Goal: Task Accomplishment & Management: Use online tool/utility

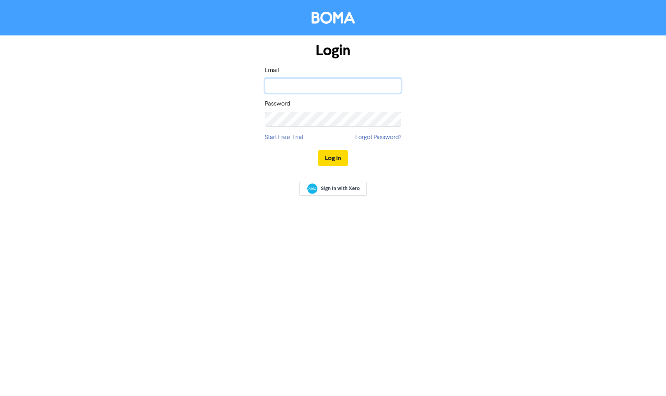
type input "gmissen@puzzleadvisory.com.au"
click at [333, 158] on button "Log In" at bounding box center [333, 158] width 30 height 16
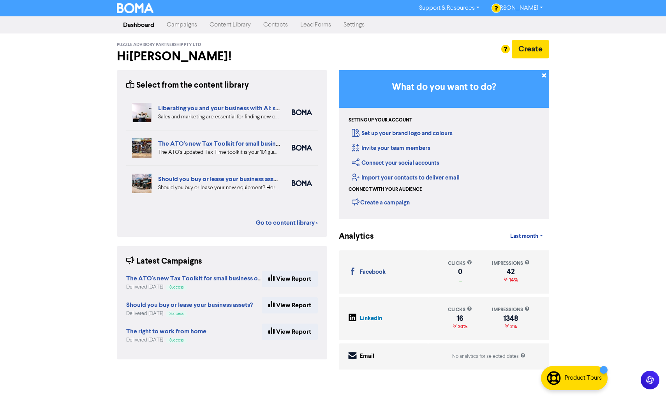
click at [188, 25] on link "Campaigns" at bounding box center [182, 25] width 43 height 16
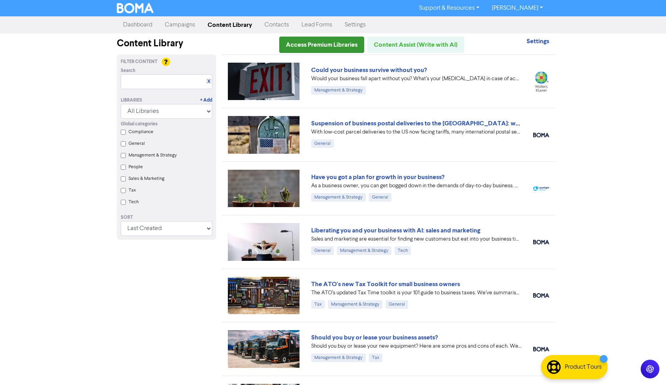
click at [330, 47] on link "Access Premium Libraries" at bounding box center [321, 45] width 85 height 16
click at [180, 25] on link "Campaigns" at bounding box center [180, 25] width 43 height 16
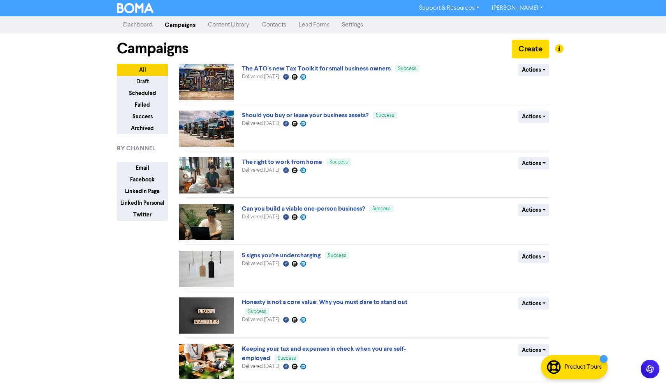
click at [233, 24] on link "Content Library" at bounding box center [229, 25] width 54 height 16
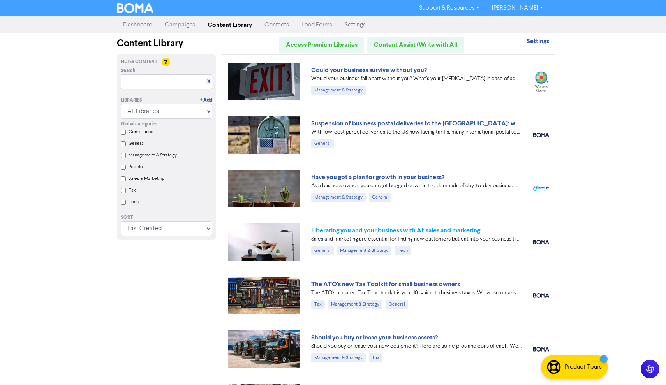
click at [363, 231] on link "Liberating you and your business with AI: sales and marketing" at bounding box center [395, 231] width 169 height 8
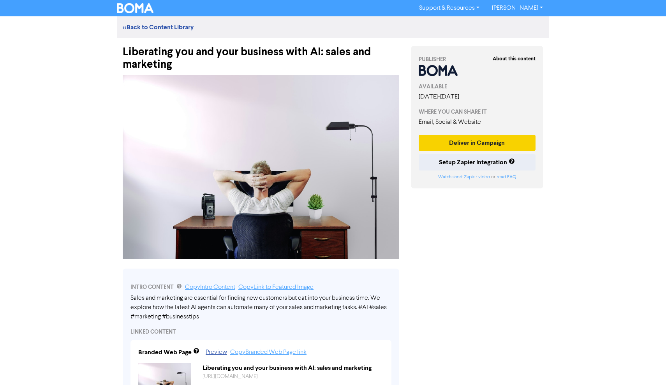
click at [490, 139] on button "Deliver in Campaign" at bounding box center [477, 143] width 117 height 16
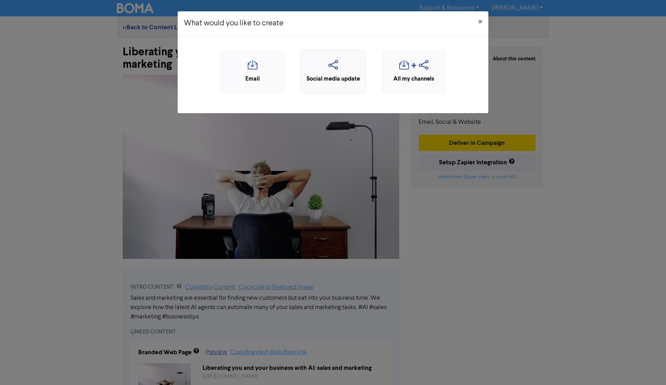
click at [326, 69] on icon "button" at bounding box center [333, 67] width 56 height 15
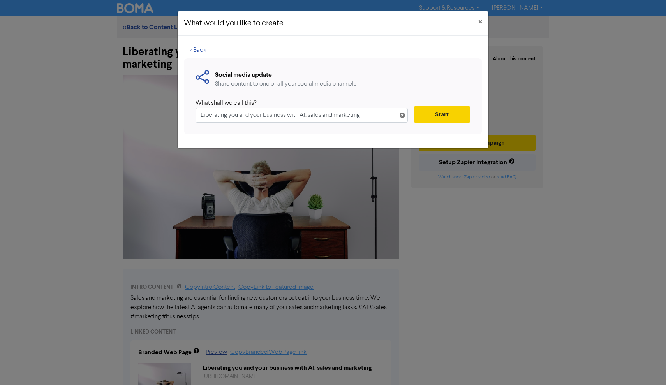
click at [436, 109] on button "Start" at bounding box center [442, 114] width 57 height 16
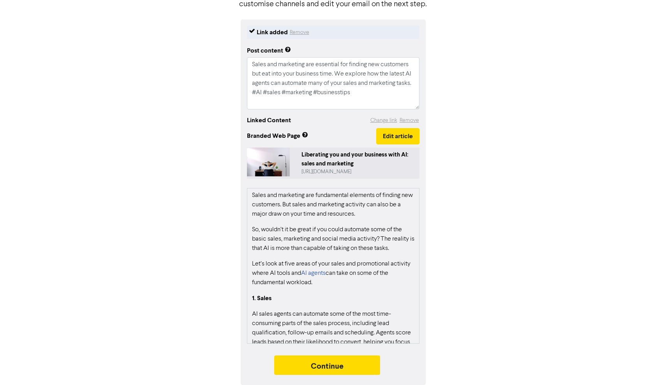
scroll to position [78, 0]
click at [339, 360] on button "Continue" at bounding box center [327, 365] width 106 height 19
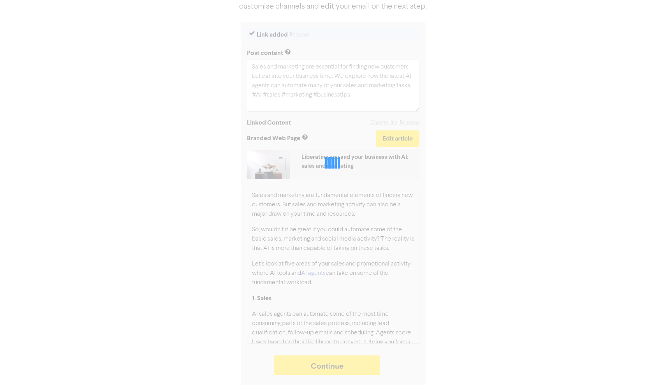
type textarea "x"
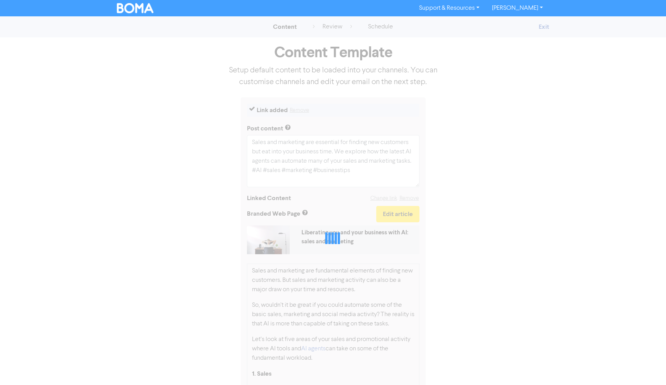
select select "LEARN_MORE"
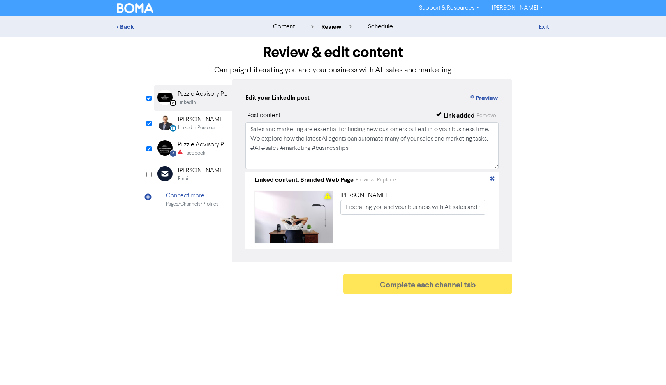
click at [201, 145] on div "Puzzle Advisory Partnership" at bounding box center [203, 144] width 50 height 9
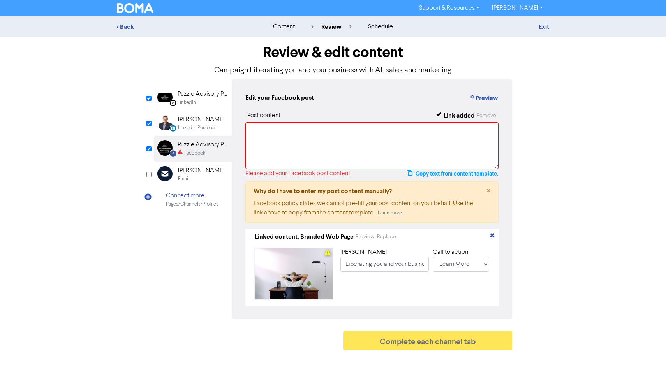
click at [453, 174] on button "Copy text from content template." at bounding box center [453, 173] width 92 height 9
click at [289, 138] on textarea at bounding box center [371, 145] width 253 height 47
paste textarea "Sales and marketing are essential for finding new customers but eat into your b…"
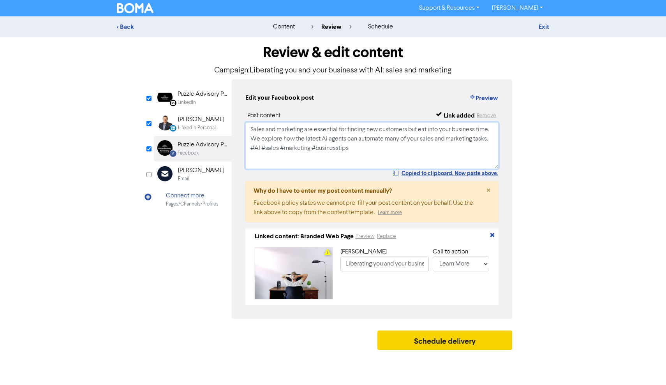
type textarea "Sales and marketing are essential for finding new customers but eat into your b…"
click at [441, 341] on button "Schedule delivery" at bounding box center [445, 340] width 135 height 19
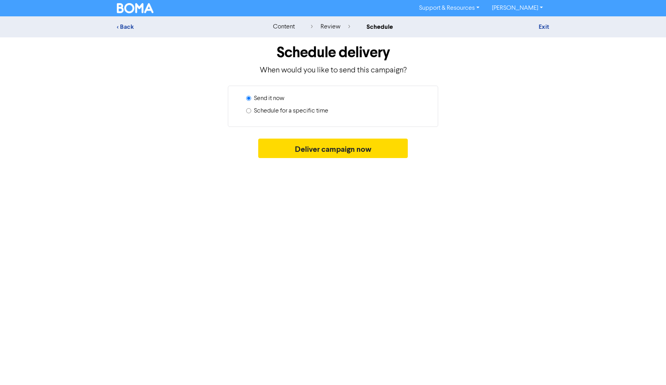
click at [269, 109] on label "Schedule for a specific time" at bounding box center [291, 110] width 74 height 9
click at [251, 109] on input "Schedule for a specific time" at bounding box center [248, 110] width 5 height 5
radio input "true"
radio input "false"
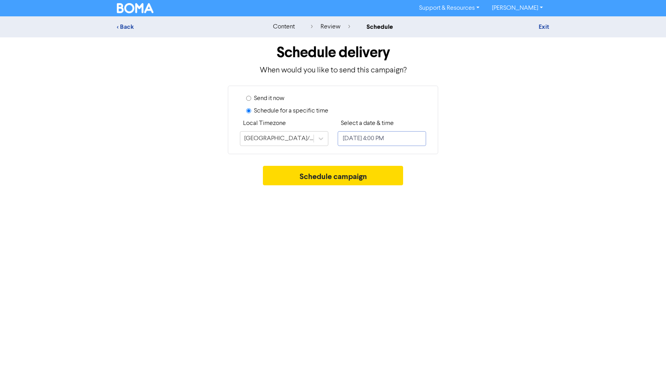
click at [406, 138] on input "[DATE] 4:00 PM" at bounding box center [382, 138] width 88 height 15
select select "8"
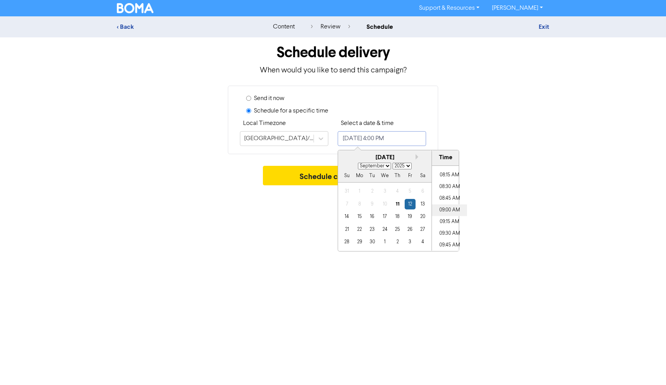
scroll to position [379, 0]
click at [450, 178] on li "08:15 AM" at bounding box center [449, 178] width 35 height 12
type input "[DATE] 8:15 AM"
click at [309, 175] on button "Schedule campaign" at bounding box center [333, 175] width 141 height 19
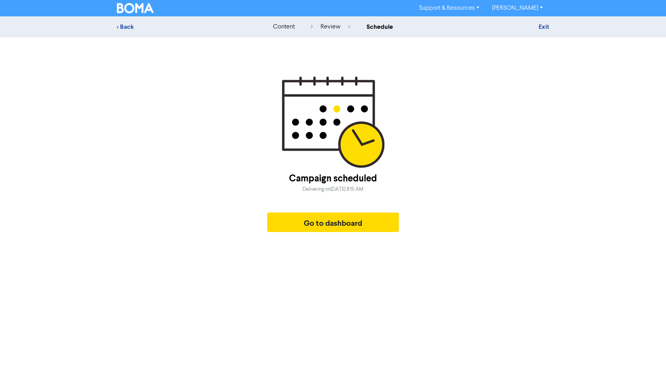
click at [287, 25] on div "content" at bounding box center [284, 26] width 22 height 9
click at [324, 217] on button "Go to dashboard" at bounding box center [333, 222] width 132 height 19
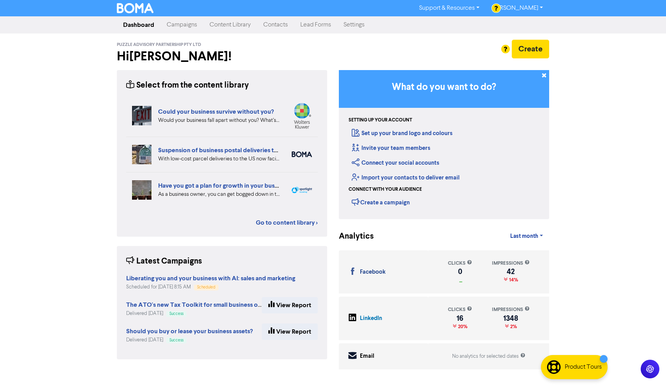
click at [226, 26] on link "Content Library" at bounding box center [230, 25] width 54 height 16
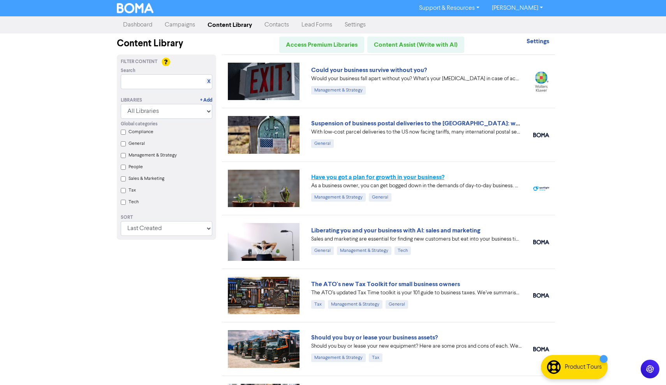
click at [366, 177] on link "Have you got a plan for growth in your business?" at bounding box center [377, 177] width 133 height 8
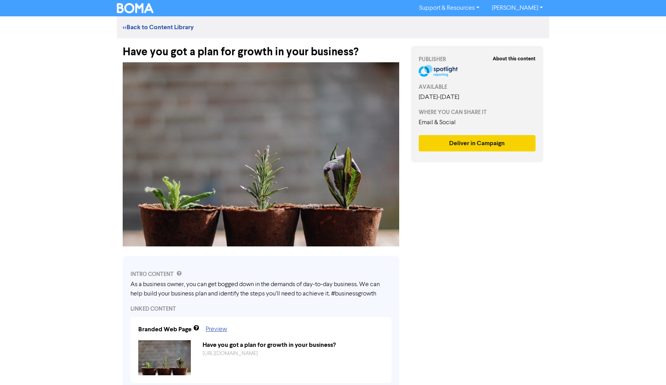
click at [492, 145] on button "Deliver in Campaign" at bounding box center [477, 143] width 117 height 16
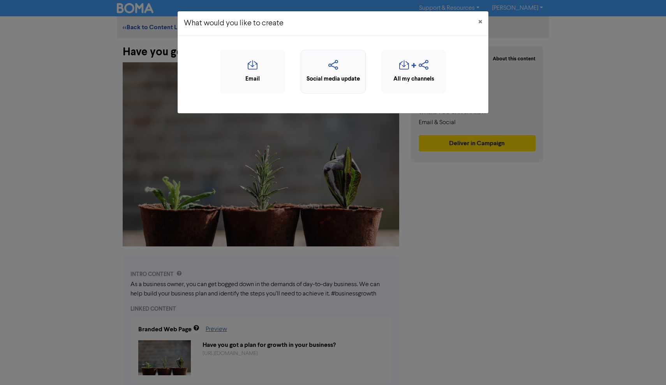
click at [344, 70] on icon "button" at bounding box center [333, 67] width 56 height 15
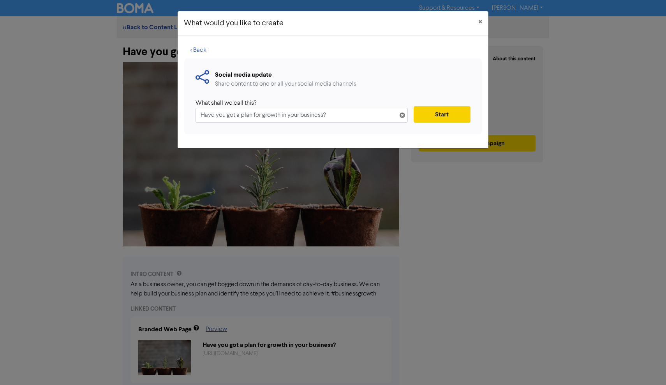
click at [442, 116] on button "Start" at bounding box center [442, 114] width 57 height 16
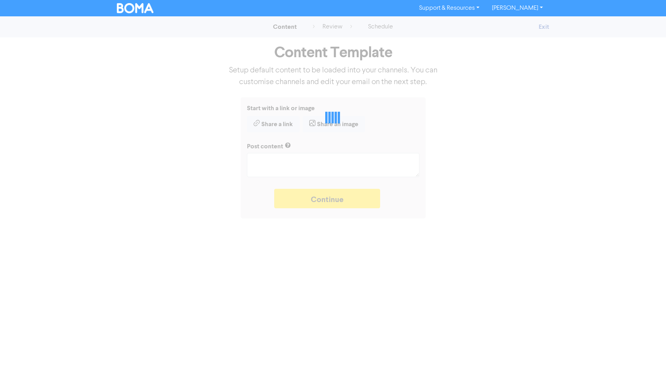
type textarea "x"
type textarea "As a business owner, you can get bogged down in the demands of day-to-day busin…"
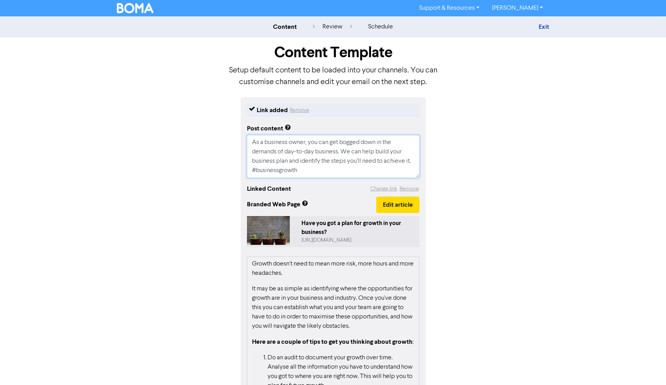
click at [348, 168] on textarea "As a business owner, you can get bogged down in the demands of day-to-day busin…" at bounding box center [333, 156] width 173 height 43
type textarea "x"
type textarea "As a business owner, you can get bogged down in the demands of day-to-day busin…"
type textarea "x"
type textarea "As a business owner, you can get bogged down in the demands of day-to-day busin…"
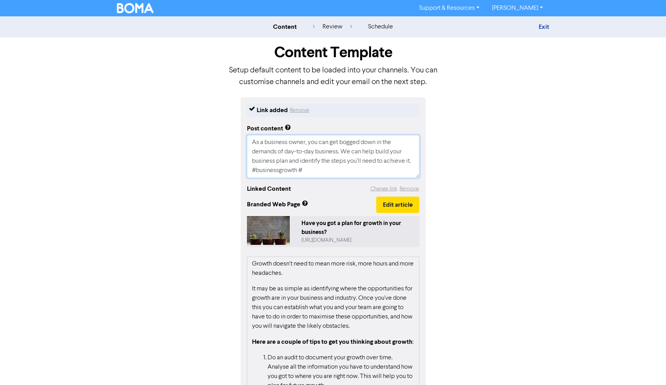
type textarea "x"
type textarea "As a business owner, you can get bogged down in the demands of day-to-day busin…"
type textarea "x"
type textarea "As a business owner, you can get bogged down in the demands of day-to-day busin…"
type textarea "x"
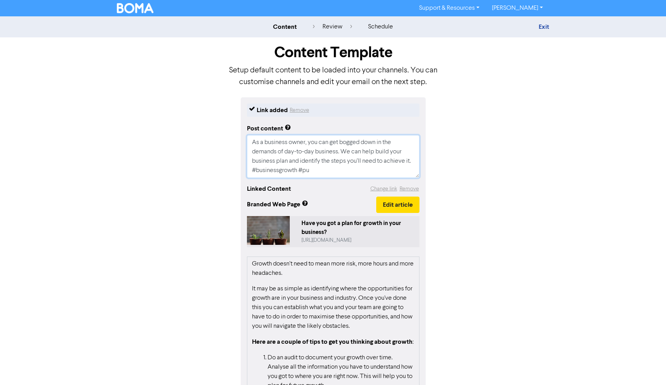
type textarea "As a business owner, you can get bogged down in the demands of day-to-day busin…"
type textarea "x"
type textarea "As a business owner, you can get bogged down in the demands of day-to-day busin…"
type textarea "x"
type textarea "As a business owner, you can get bogged down in the demands of day-to-day busin…"
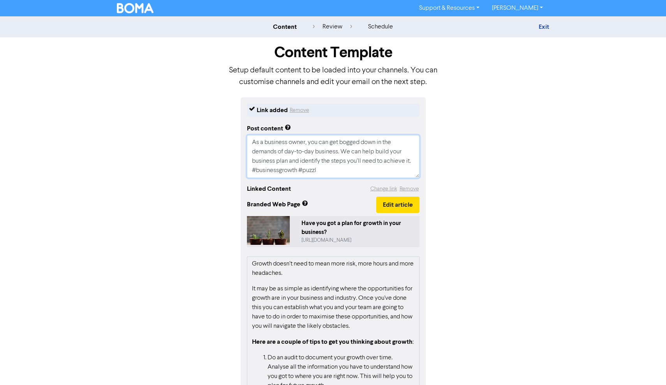
type textarea "x"
type textarea "As a business owner, you can get bogged down in the demands of day-to-day busin…"
type textarea "x"
type textarea "As a business owner, you can get bogged down in the demands of day-to-day busin…"
type textarea "x"
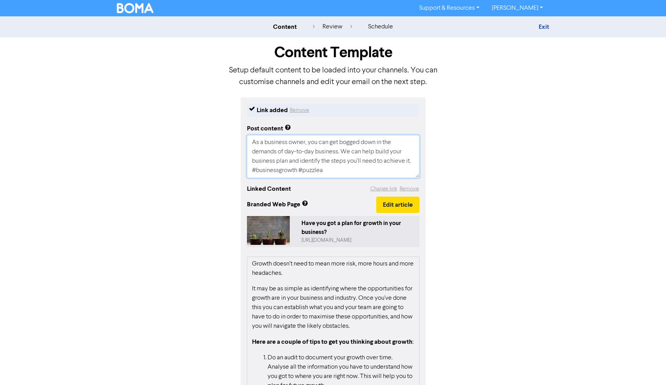
type textarea "As a business owner, you can get bogged down in the demands of day-to-day busin…"
type textarea "x"
type textarea "As a business owner, you can get bogged down in the demands of day-to-day busin…"
type textarea "x"
type textarea "As a business owner, you can get bogged down in the demands of day-to-day busin…"
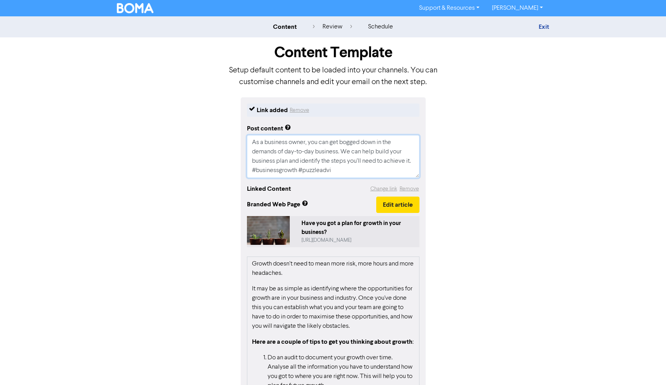
type textarea "x"
type textarea "As a business owner, you can get bogged down in the demands of day-to-day busin…"
type textarea "x"
type textarea "As a business owner, you can get bogged down in the demands of day-to-day busin…"
type textarea "x"
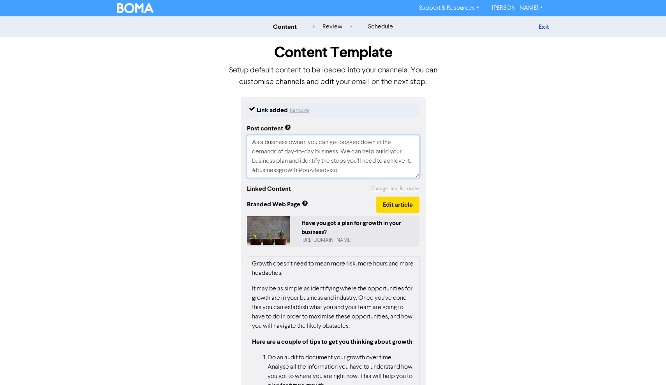
type textarea "As a business owner, you can get bogged down in the demands of day-to-day busin…"
type textarea "x"
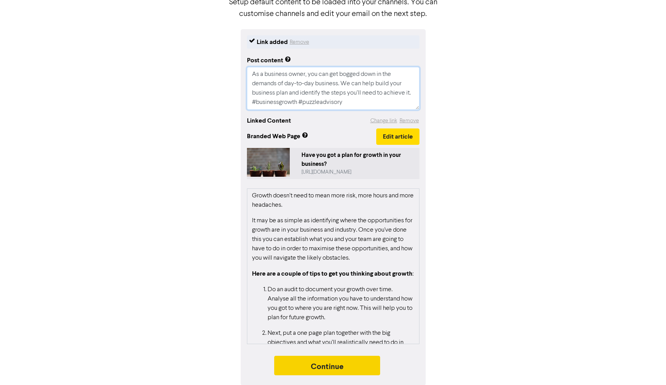
type textarea "As a business owner, you can get bogged down in the demands of day-to-day busin…"
click at [300, 363] on button "Continue" at bounding box center [327, 365] width 106 height 19
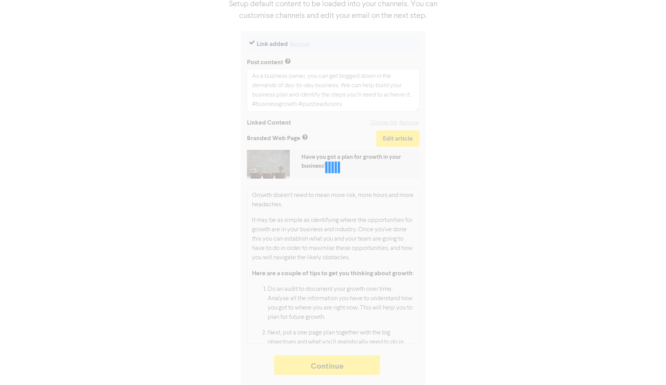
type textarea "x"
select select "LEARN_MORE"
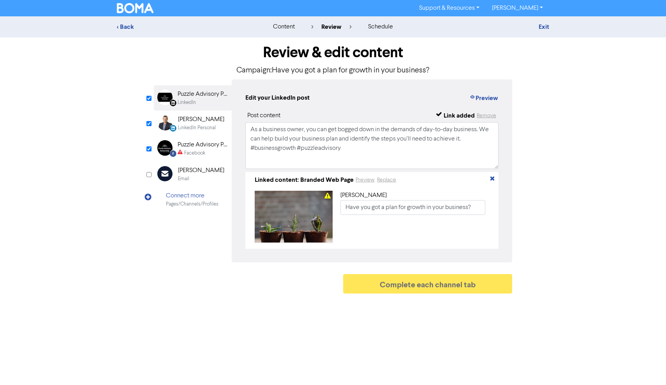
click at [206, 148] on div "Puzzle Advisory Partnership" at bounding box center [203, 144] width 50 height 9
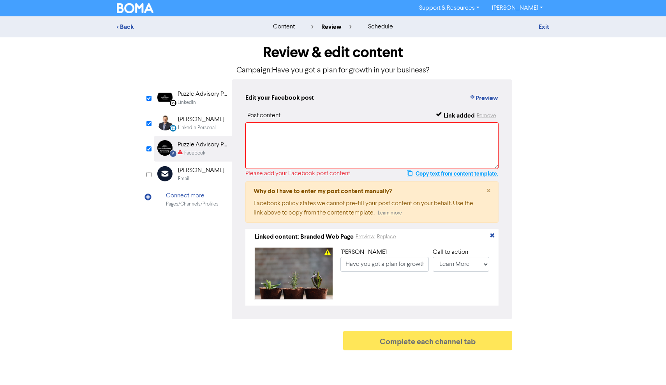
click at [456, 171] on button "Copy text from content template." at bounding box center [453, 173] width 92 height 9
click at [311, 144] on textarea at bounding box center [371, 145] width 253 height 47
paste textarea "As a business owner, you can get bogged down in the demands of day-to-day busin…"
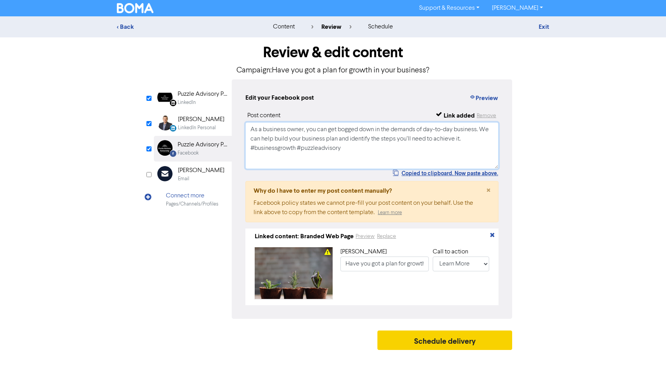
type textarea "As a business owner, you can get bogged down in the demands of day-to-day busin…"
click at [419, 347] on button "Schedule delivery" at bounding box center [445, 340] width 135 height 19
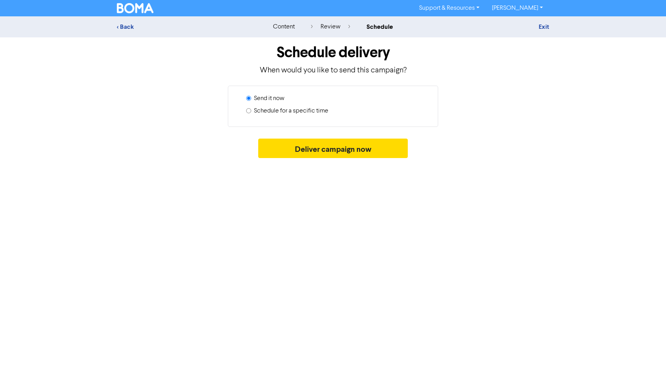
click at [314, 111] on label "Schedule for a specific time" at bounding box center [291, 110] width 74 height 9
click at [251, 111] on input "Schedule for a specific time" at bounding box center [248, 110] width 5 height 5
radio input "true"
radio input "false"
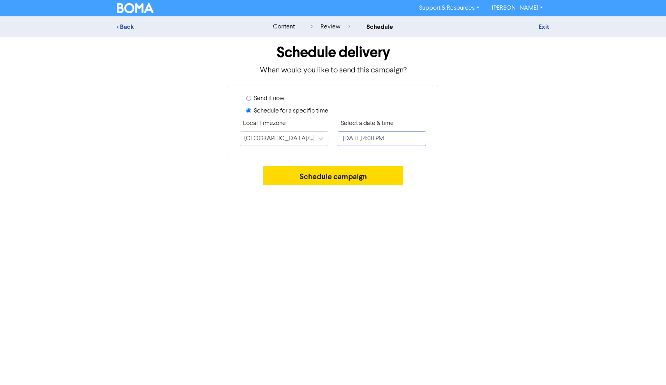
select select "8"
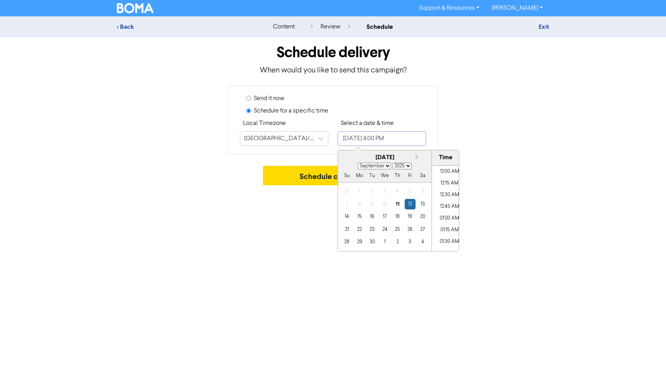
click at [369, 143] on input "[DATE] 4:00 PM" at bounding box center [382, 138] width 88 height 15
click at [361, 215] on div "15" at bounding box center [360, 217] width 11 height 11
click at [445, 233] on li "06:00 PM" at bounding box center [449, 235] width 35 height 12
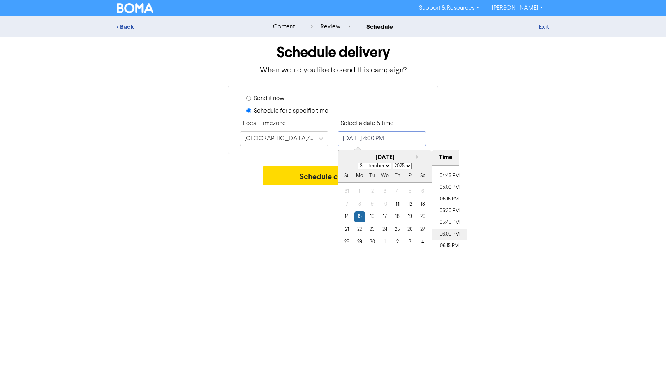
type input "[DATE] 6:00 PM"
click at [297, 181] on button "Schedule campaign" at bounding box center [333, 175] width 141 height 19
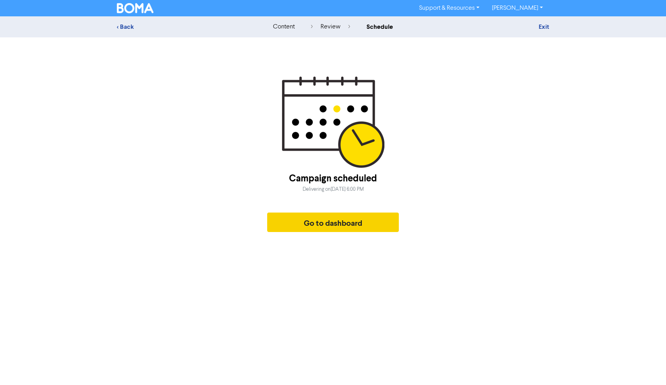
click at [330, 225] on button "Go to dashboard" at bounding box center [333, 222] width 132 height 19
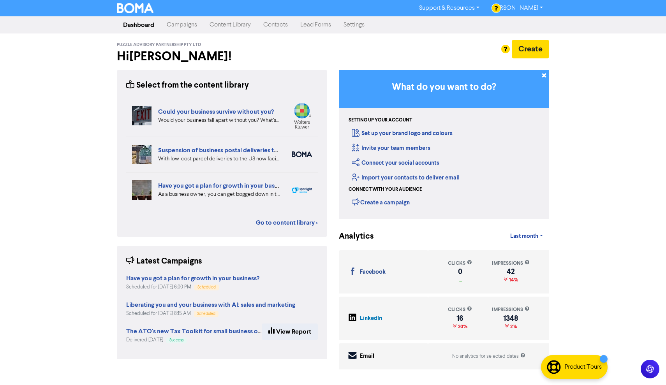
click at [226, 26] on link "Content Library" at bounding box center [230, 25] width 54 height 16
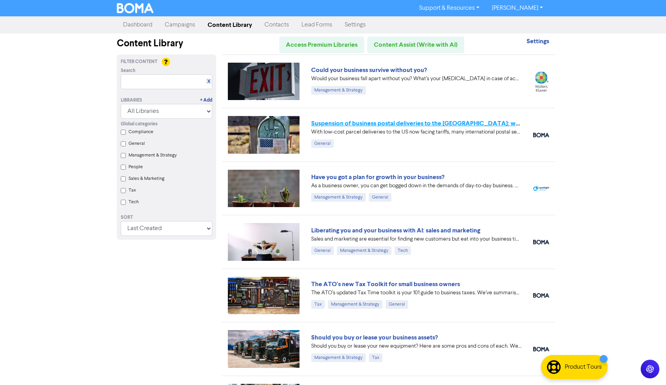
click at [340, 124] on link "Suspension of business postal deliveries to the [GEOGRAPHIC_DATA]: what options…" at bounding box center [448, 124] width 274 height 8
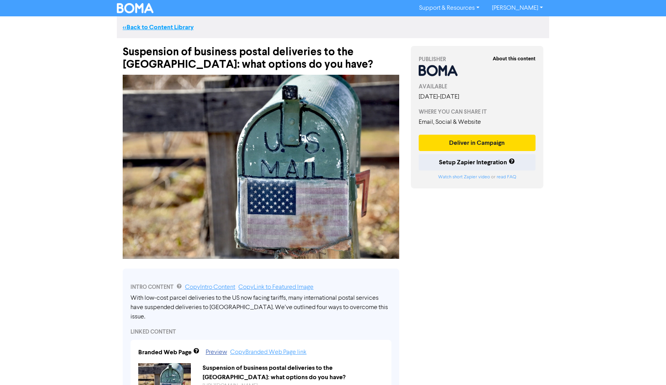
click at [129, 28] on link "<< Back to Content Library" at bounding box center [158, 27] width 71 height 8
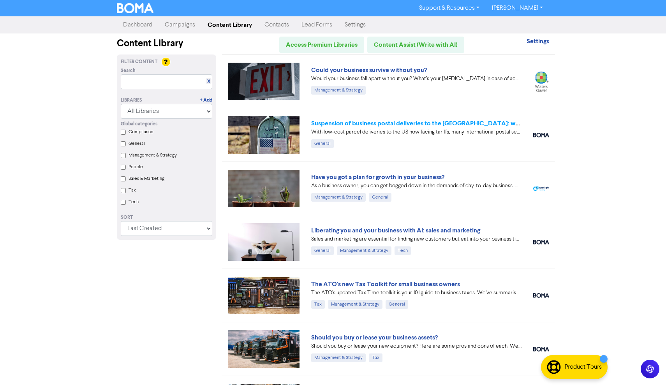
click at [363, 123] on link "Suspension of business postal deliveries to the [GEOGRAPHIC_DATA]: what options…" at bounding box center [448, 124] width 274 height 8
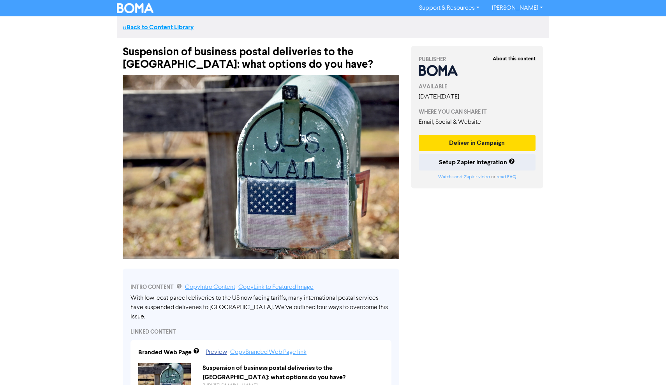
click at [185, 28] on link "<< Back to Content Library" at bounding box center [158, 27] width 71 height 8
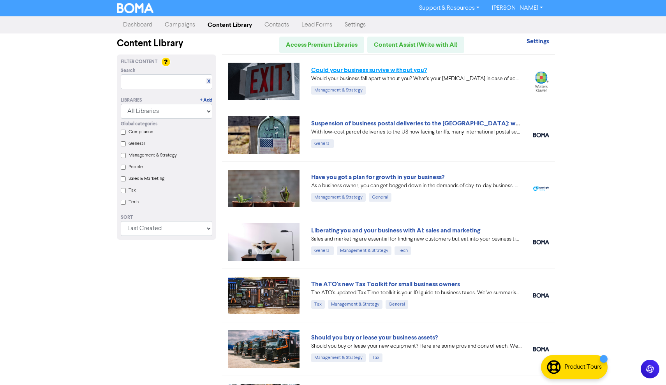
click at [351, 72] on link "Could your business survive without you?" at bounding box center [369, 70] width 116 height 8
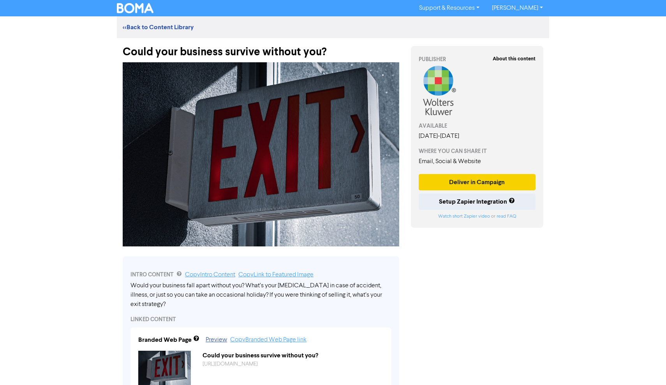
click at [484, 182] on button "Deliver in Campaign" at bounding box center [477, 182] width 117 height 16
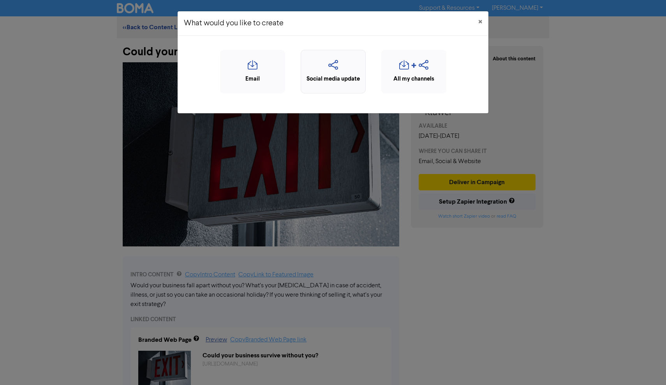
click at [333, 76] on div "Social media update" at bounding box center [333, 79] width 56 height 9
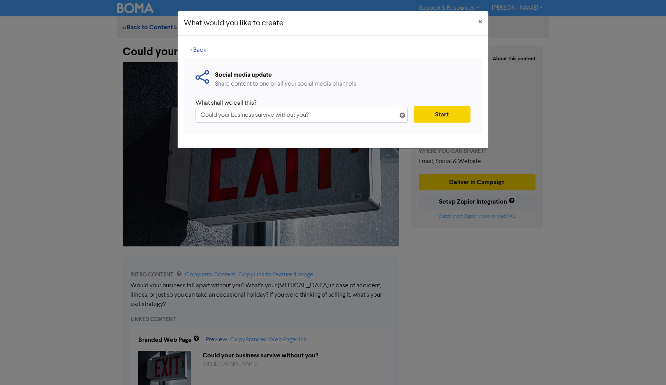
click at [439, 112] on button "Start" at bounding box center [442, 114] width 57 height 16
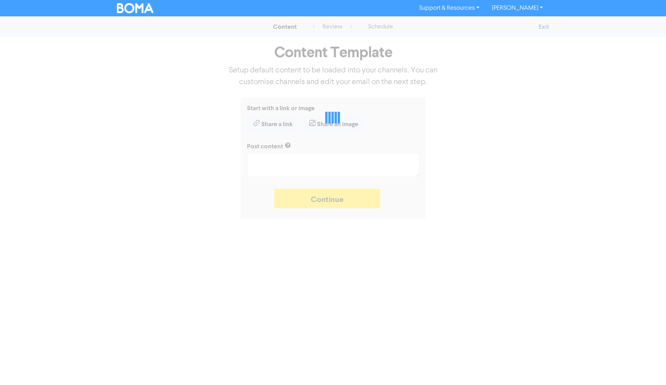
type textarea "x"
type textarea "Would your business fall apart without you? What’s your [MEDICAL_DATA] in case …"
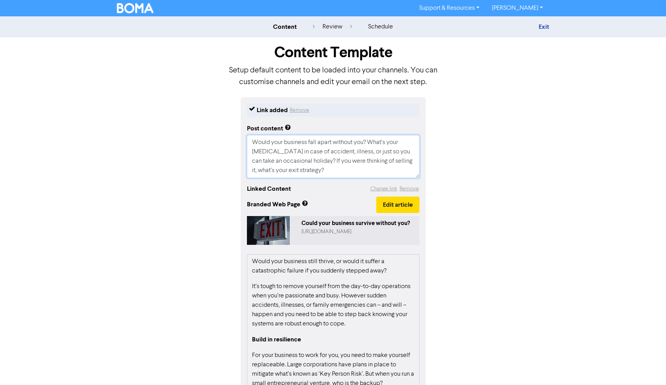
click at [337, 169] on textarea "Would your business fall apart without you? What’s your [MEDICAL_DATA] in case …" at bounding box center [333, 156] width 173 height 43
type textarea "x"
type textarea "Would your business fall apart without you? What’s your [MEDICAL_DATA] in case …"
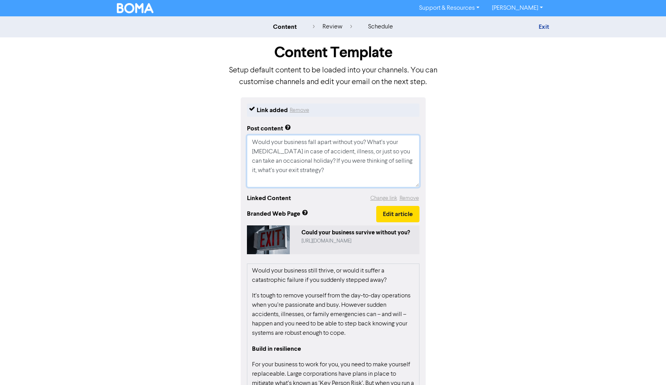
type textarea "x"
type textarea "Would your business fall apart without you? What’s your [MEDICAL_DATA] in case …"
type textarea "x"
type textarea "Would your business fall apart without you? What’s your [MEDICAL_DATA] in case …"
type textarea "x"
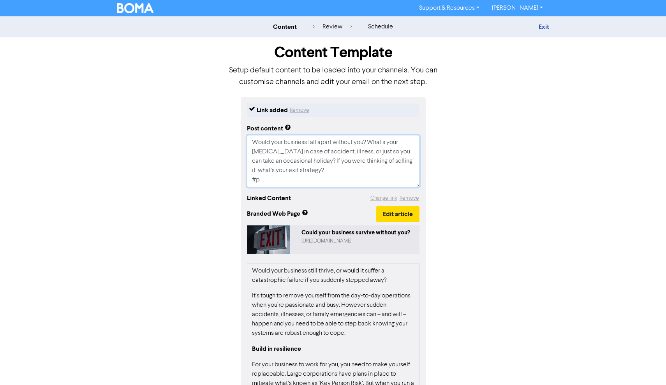
type textarea "Would your business fall apart without you? What’s your [MEDICAL_DATA] in case …"
type textarea "x"
type textarea "Would your business fall apart without you? What’s your [MEDICAL_DATA] in case …"
type textarea "x"
type textarea "Would your business fall apart without you? What’s your [MEDICAL_DATA] in case …"
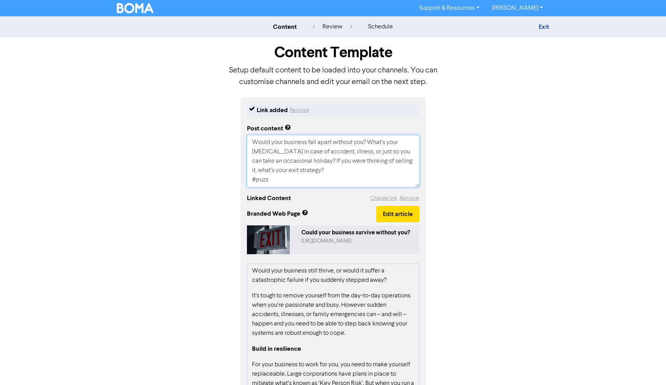
type textarea "x"
type textarea "Would your business fall apart without you? What’s your [MEDICAL_DATA] in case …"
type textarea "x"
type textarea "Would your business fall apart without you? What’s your [MEDICAL_DATA] in case …"
type textarea "x"
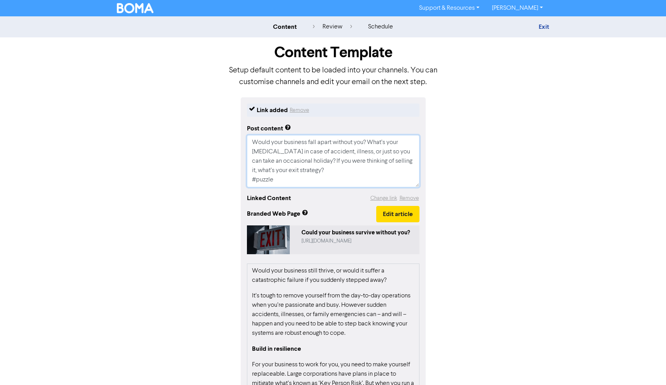
type textarea "Would your business fall apart without you? What’s your [MEDICAL_DATA] in case …"
type textarea "x"
type textarea "Would your business fall apart without you? What’s your [MEDICAL_DATA] in case …"
type textarea "x"
type textarea "Would your business fall apart without you? What’s your [MEDICAL_DATA] in case …"
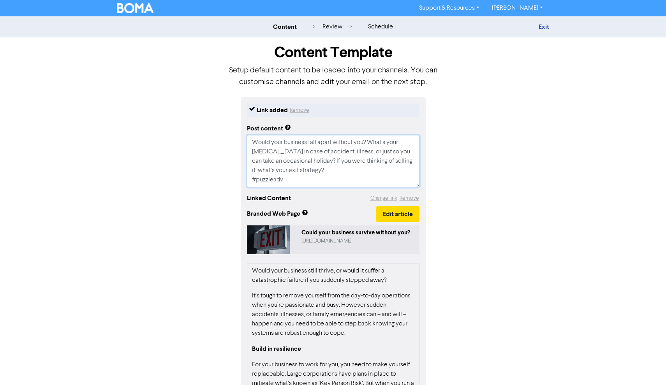
type textarea "x"
type textarea "Would your business fall apart without you? What’s your [MEDICAL_DATA] in case …"
type textarea "x"
type textarea "Would your business fall apart without you? What’s your [MEDICAL_DATA] in case …"
type textarea "x"
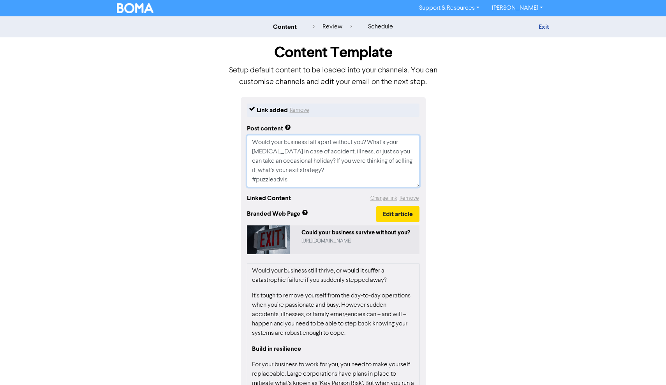
type textarea "Would your business fall apart without you? What’s your [MEDICAL_DATA] in case …"
type textarea "x"
type textarea "Would your business fall apart without you? What’s your [MEDICAL_DATA] in case …"
type textarea "x"
type textarea "Would your business fall apart without you? What’s your [MEDICAL_DATA] in case …"
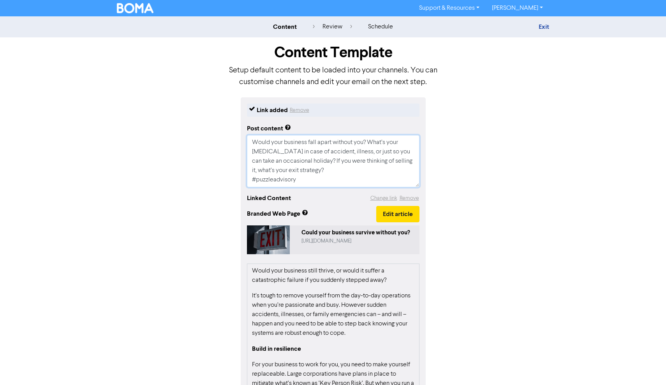
type textarea "x"
type textarea "Would your business fall apart without you? What’s your [MEDICAL_DATA] in case …"
type textarea "x"
type textarea "Would your business fall apart without you? What’s your [MEDICAL_DATA] in case …"
type textarea "x"
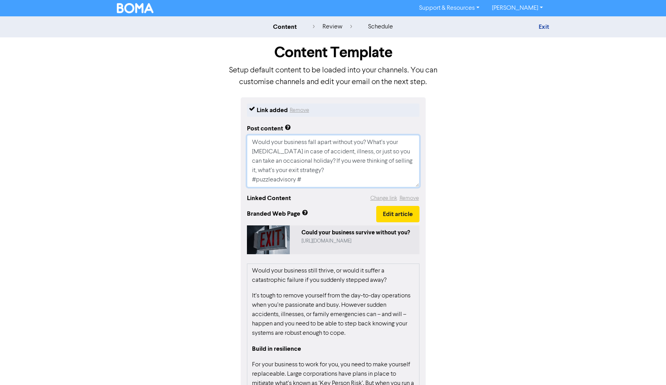
type textarea "Would your business fall apart without you? What’s your [MEDICAL_DATA] in case …"
type textarea "x"
type textarea "Would your business fall apart without you? What’s your [MEDICAL_DATA] in case …"
type textarea "x"
type textarea "Would your business fall apart without you? What’s your [MEDICAL_DATA] in case …"
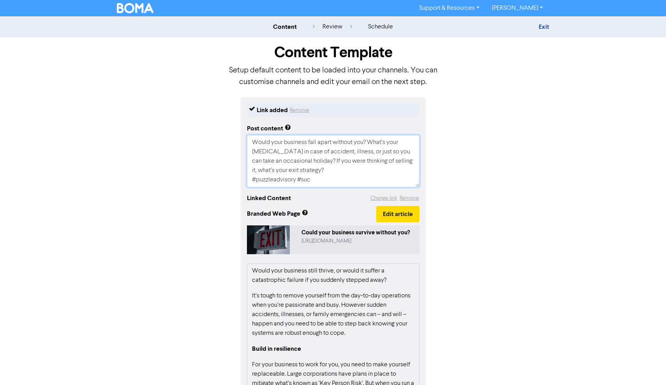
type textarea "x"
type textarea "Would your business fall apart without you? What’s your [MEDICAL_DATA] in case …"
type textarea "x"
type textarea "Would your business fall apart without you? What’s your [MEDICAL_DATA] in case …"
type textarea "x"
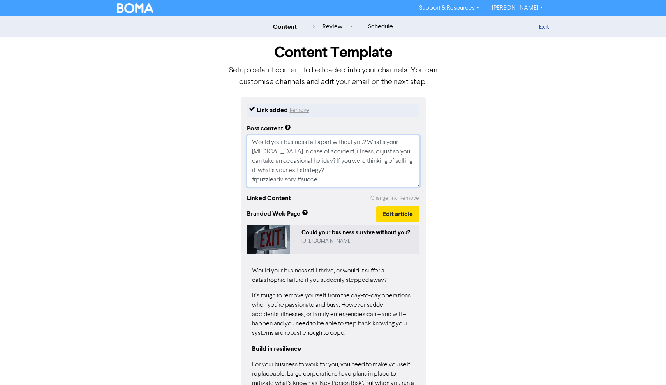
type textarea "Would your business fall apart without you? What’s your [MEDICAL_DATA] in case …"
type textarea "x"
type textarea "Would your business fall apart without you? What’s your [MEDICAL_DATA] in case …"
type textarea "x"
type textarea "Would your business fall apart without you? What’s your [MEDICAL_DATA] in case …"
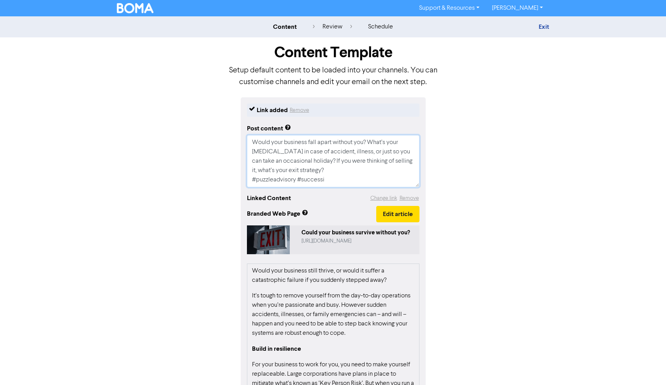
type textarea "x"
type textarea "Would your business fall apart without you? What’s your [MEDICAL_DATA] in case …"
type textarea "x"
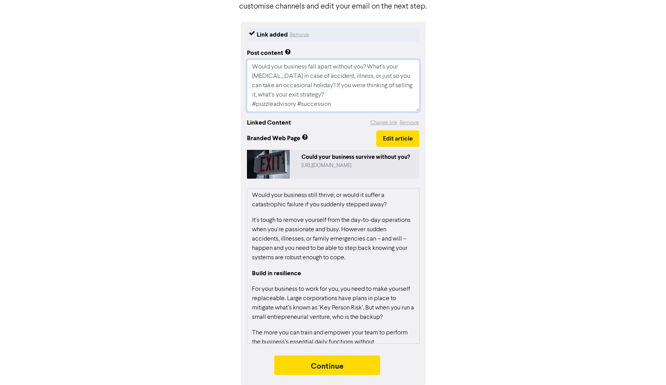
scroll to position [76, 0]
type textarea "Would your business fall apart without you? What’s your [MEDICAL_DATA] in case …"
click at [344, 373] on button "Continue" at bounding box center [327, 365] width 106 height 19
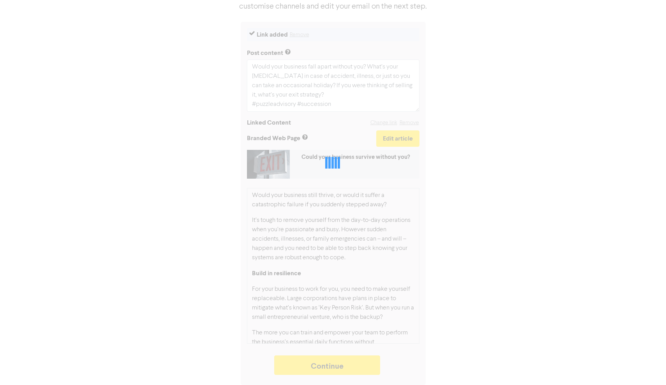
type textarea "x"
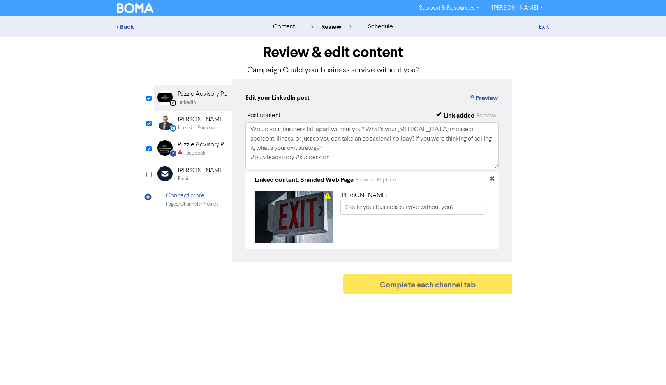
click at [203, 144] on div "Puzzle Advisory Partnership" at bounding box center [203, 144] width 50 height 9
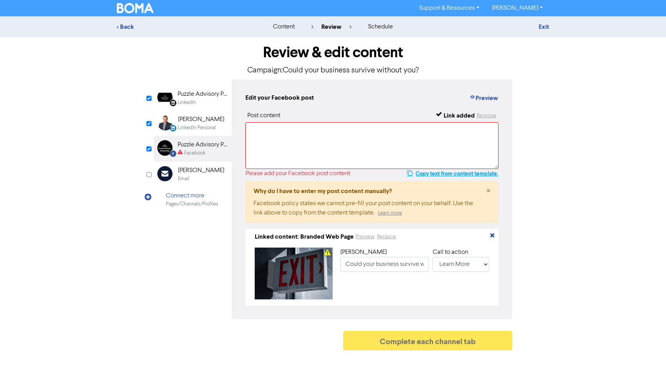
click at [445, 173] on button "Copy text from content template." at bounding box center [453, 173] width 92 height 9
click at [279, 132] on textarea at bounding box center [371, 145] width 253 height 47
paste textarea "Would your business fall apart without you? What’s your [MEDICAL_DATA] in case …"
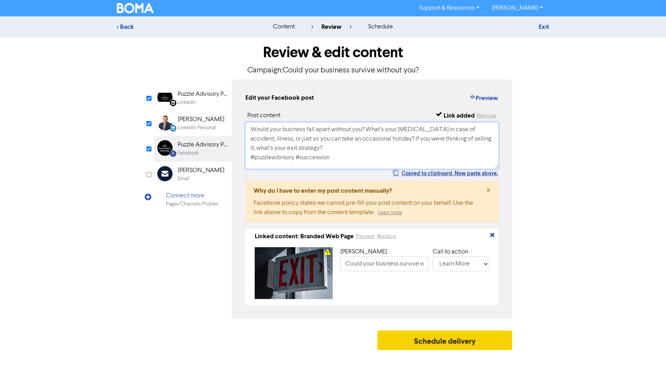
type textarea "Would your business fall apart without you? What’s your [MEDICAL_DATA] in case …"
click at [410, 347] on button "Schedule delivery" at bounding box center [445, 340] width 135 height 19
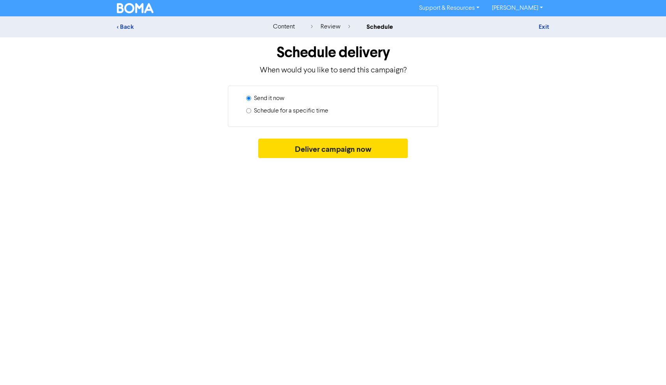
click at [315, 111] on label "Schedule for a specific time" at bounding box center [291, 110] width 74 height 9
click at [251, 111] on input "Schedule for a specific time" at bounding box center [248, 110] width 5 height 5
radio input "true"
radio input "false"
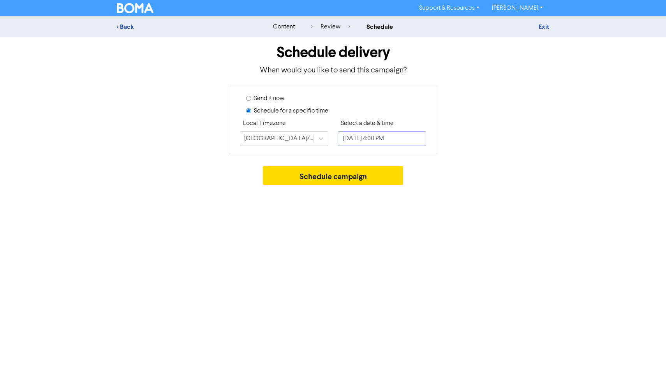
click at [367, 138] on input "[DATE] 4:00 PM" at bounding box center [382, 138] width 88 height 15
select select "8"
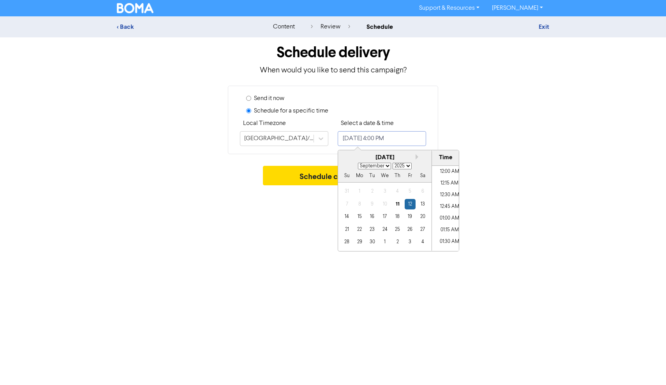
scroll to position [711, 0]
click at [386, 215] on div "17" at bounding box center [384, 217] width 11 height 11
click at [443, 187] on li "07:30 AM" at bounding box center [449, 185] width 35 height 12
type input "[DATE] 7:30 AM"
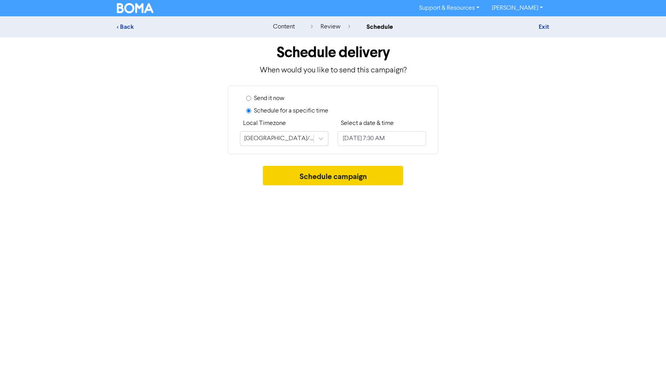
click at [311, 169] on button "Schedule campaign" at bounding box center [333, 175] width 141 height 19
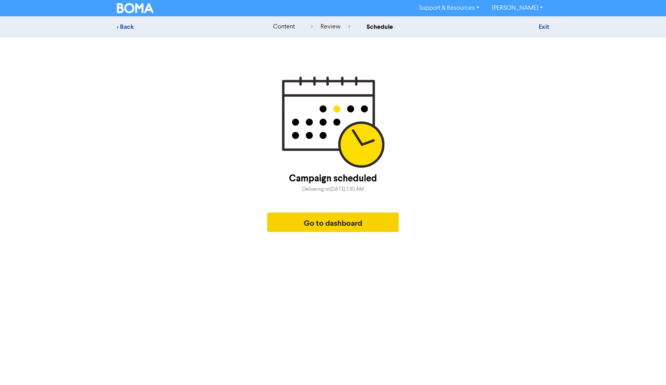
click at [307, 226] on button "Go to dashboard" at bounding box center [333, 222] width 132 height 19
